Goal: Information Seeking & Learning: Learn about a topic

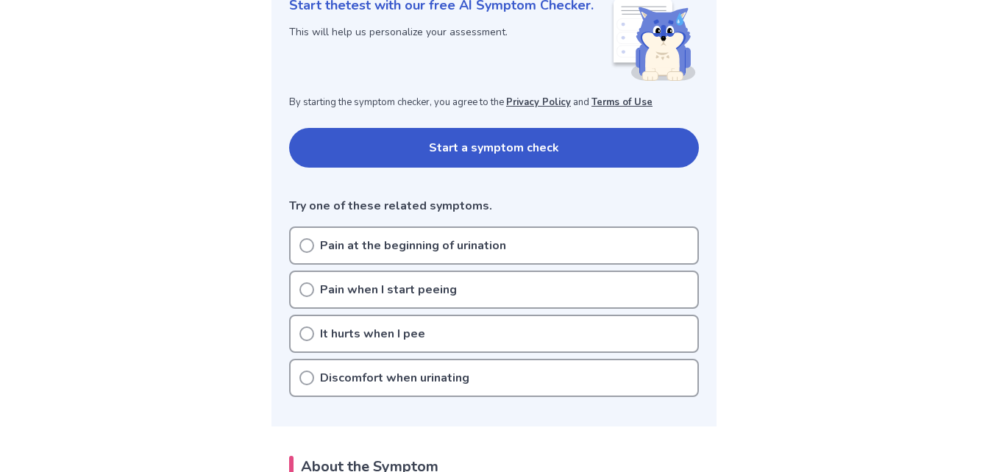
scroll to position [235, 0]
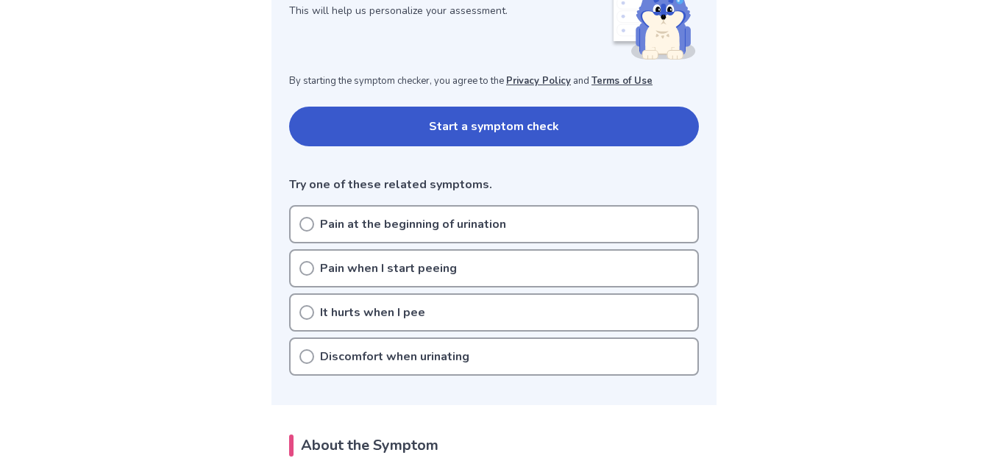
click at [307, 224] on icon at bounding box center [306, 224] width 15 height 15
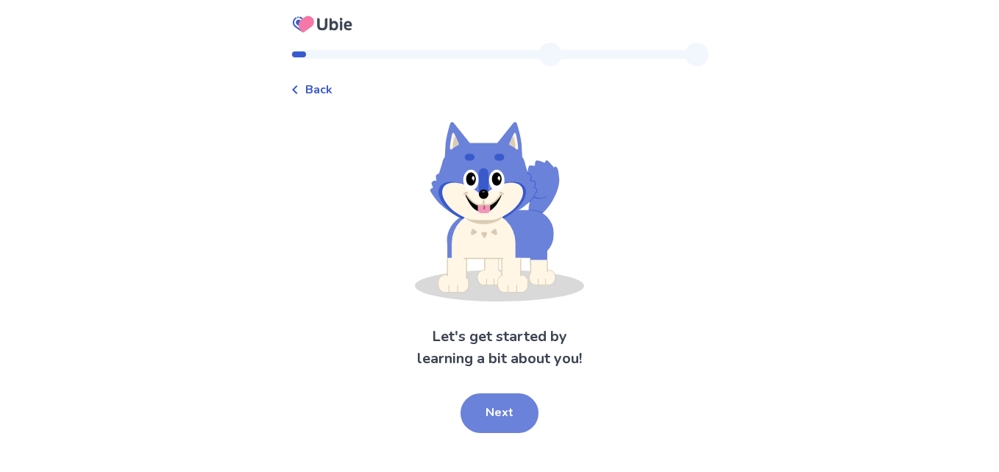
click at [507, 416] on button "Next" at bounding box center [499, 413] width 78 height 40
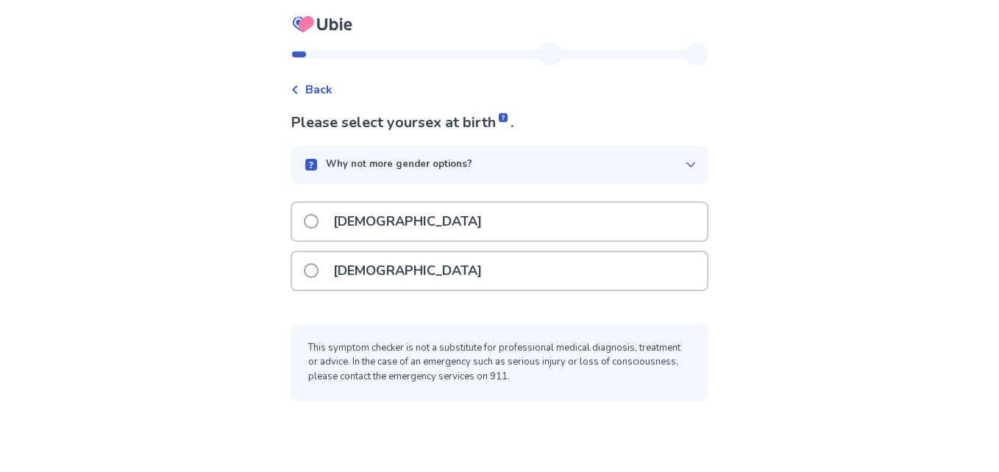
click at [318, 219] on span at bounding box center [311, 221] width 15 height 15
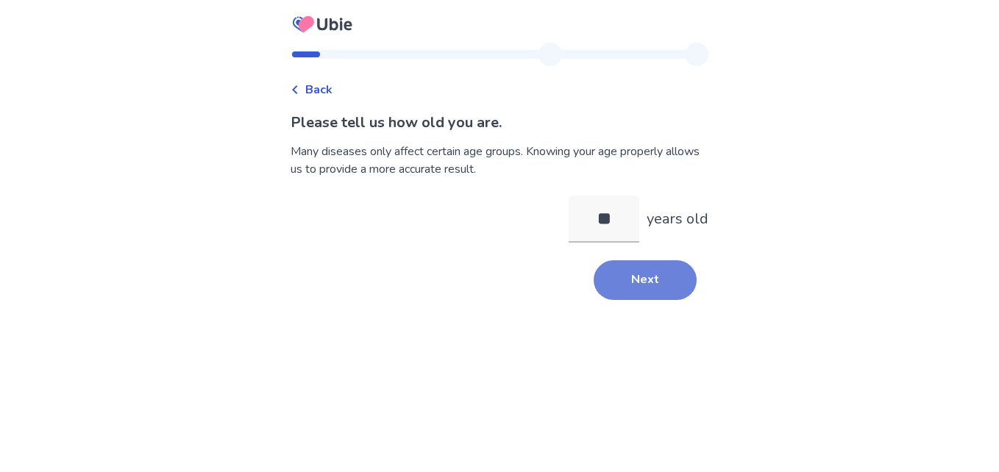
type input "**"
click at [627, 274] on button "Next" at bounding box center [644, 280] width 103 height 40
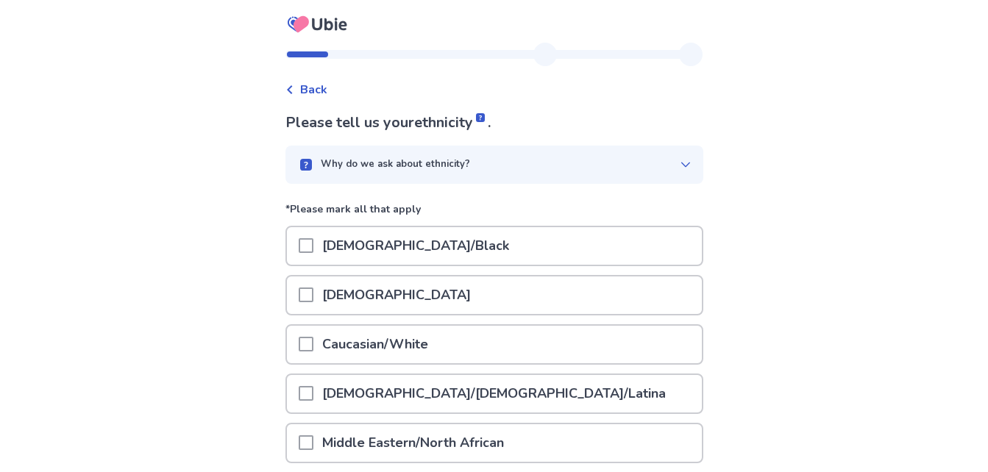
click at [313, 344] on span at bounding box center [306, 344] width 15 height 15
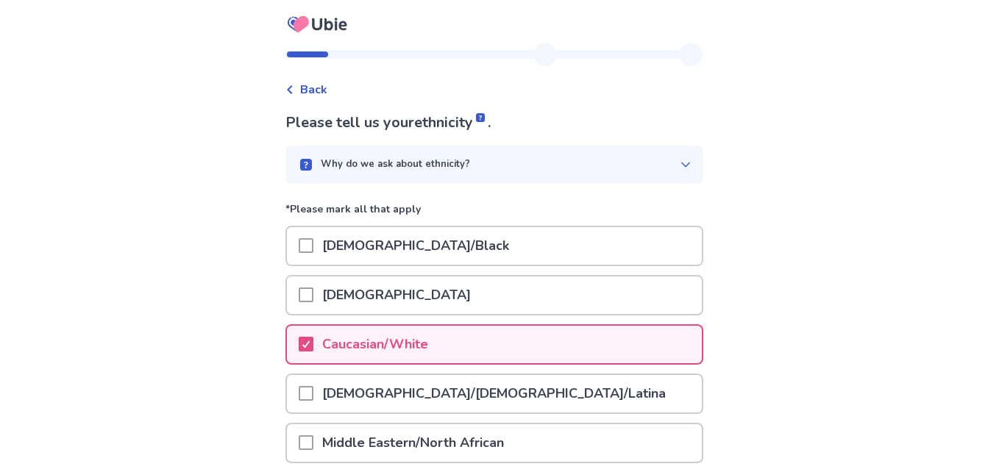
scroll to position [270, 0]
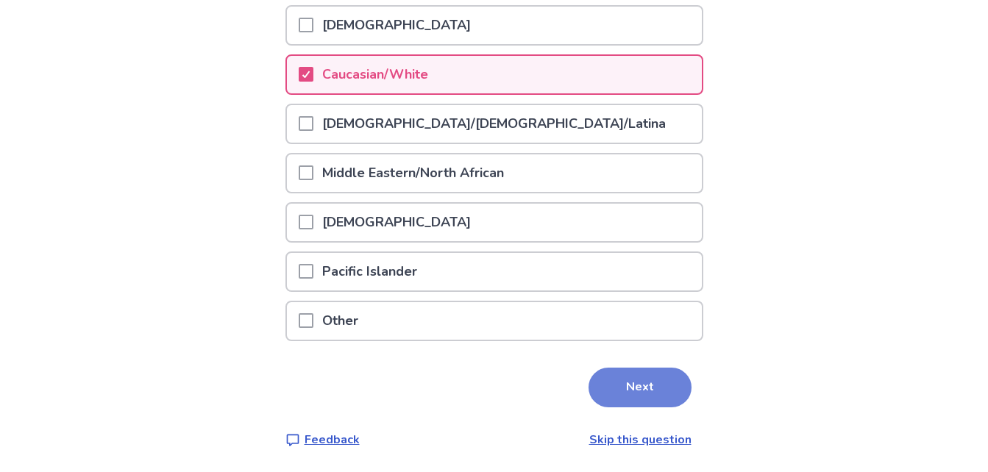
click at [652, 390] on button "Next" at bounding box center [639, 388] width 103 height 40
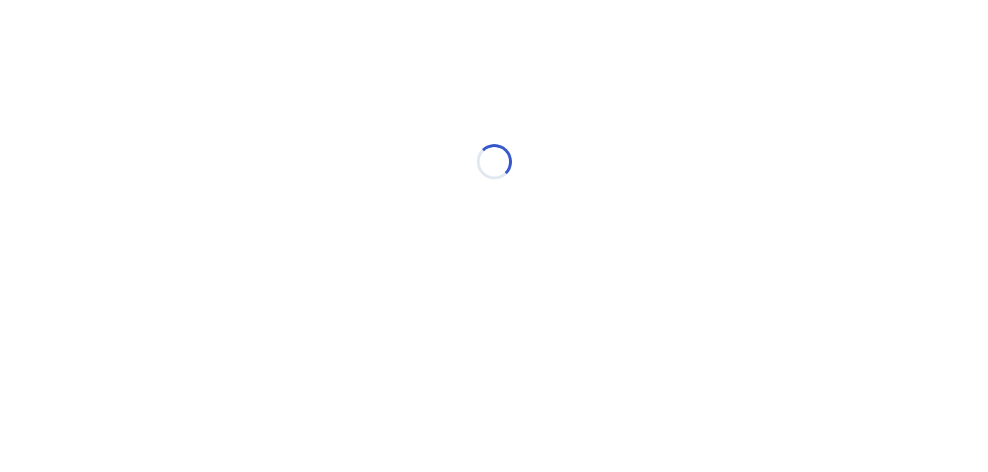
scroll to position [0, 0]
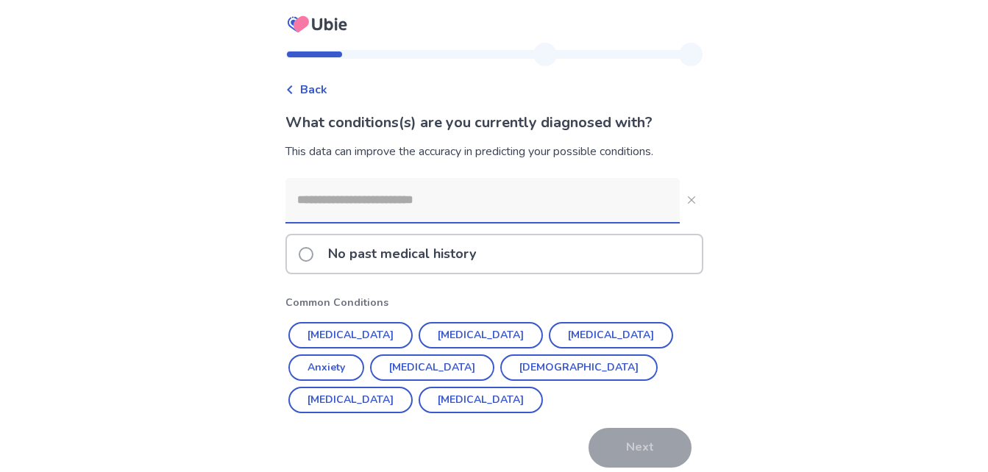
click at [504, 215] on input at bounding box center [482, 200] width 394 height 44
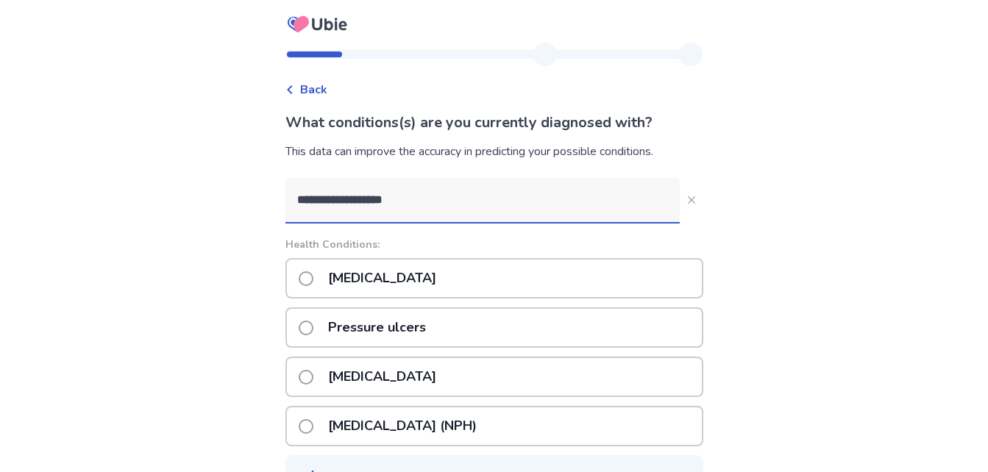
type input "**********"
click at [313, 277] on span at bounding box center [306, 278] width 15 height 15
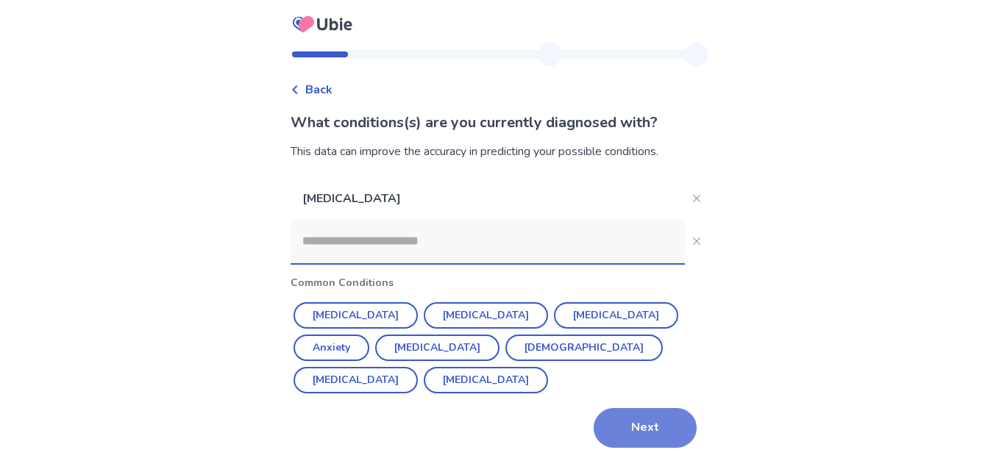
click at [629, 424] on button "Next" at bounding box center [644, 428] width 103 height 40
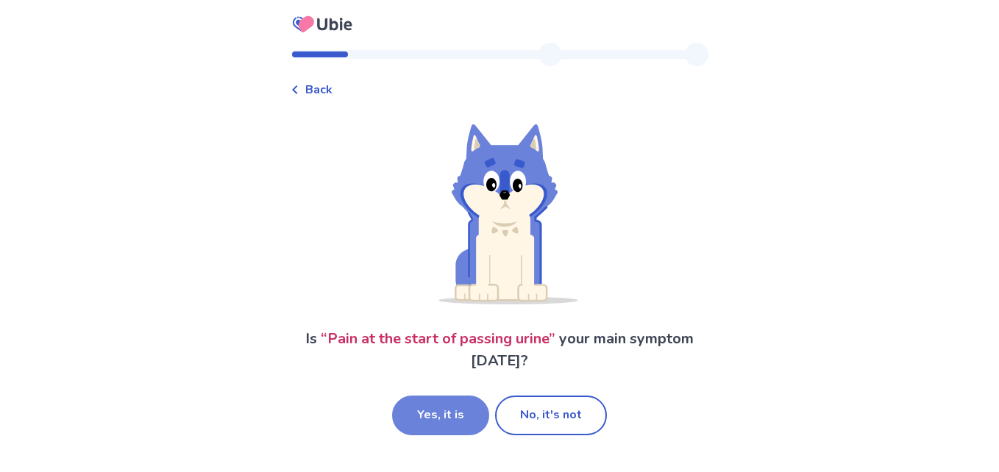
click at [465, 418] on button "Yes, it is" at bounding box center [440, 416] width 97 height 40
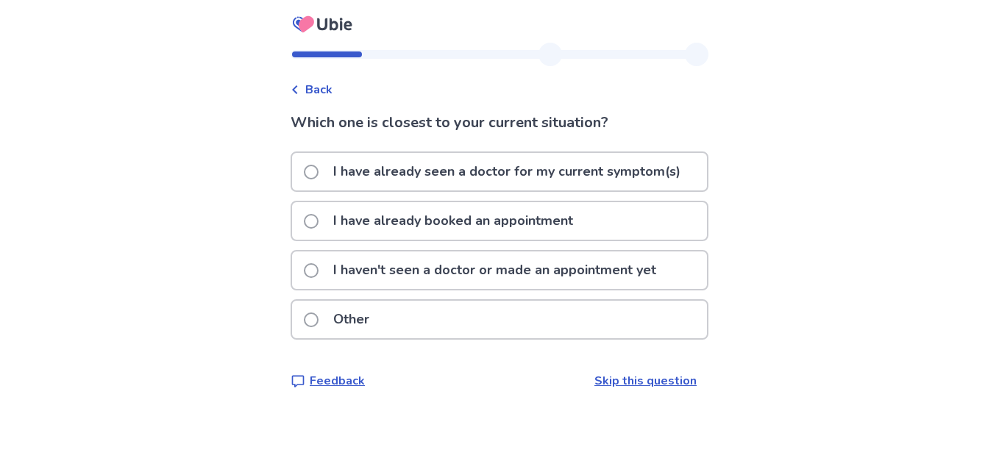
click at [318, 265] on span at bounding box center [311, 270] width 15 height 15
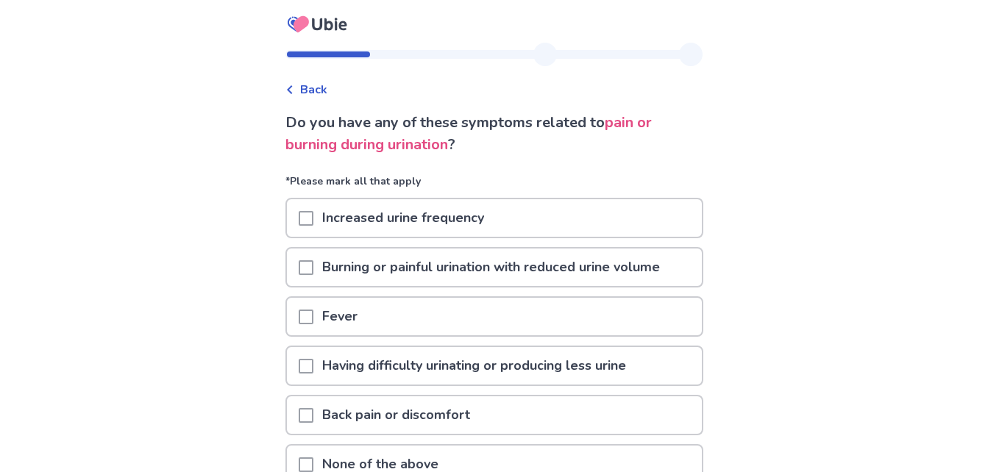
scroll to position [29, 0]
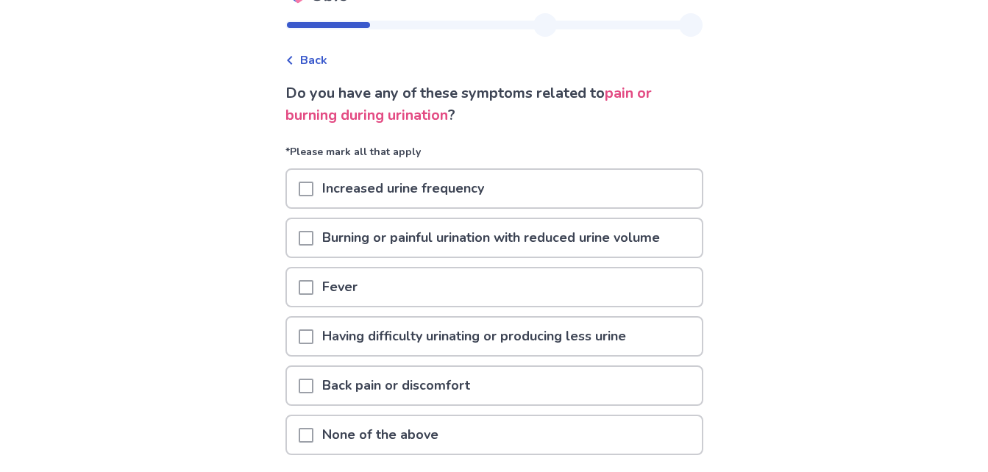
click at [313, 187] on span at bounding box center [306, 189] width 15 height 15
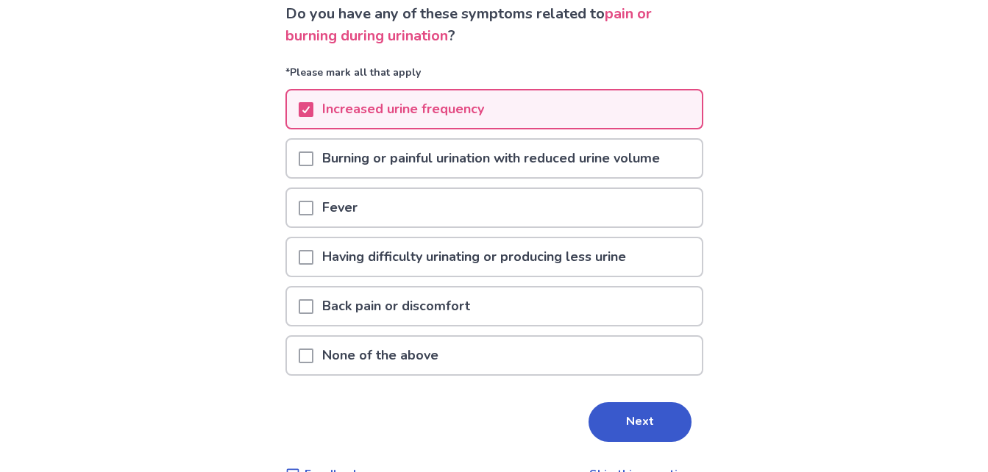
scroll to position [143, 0]
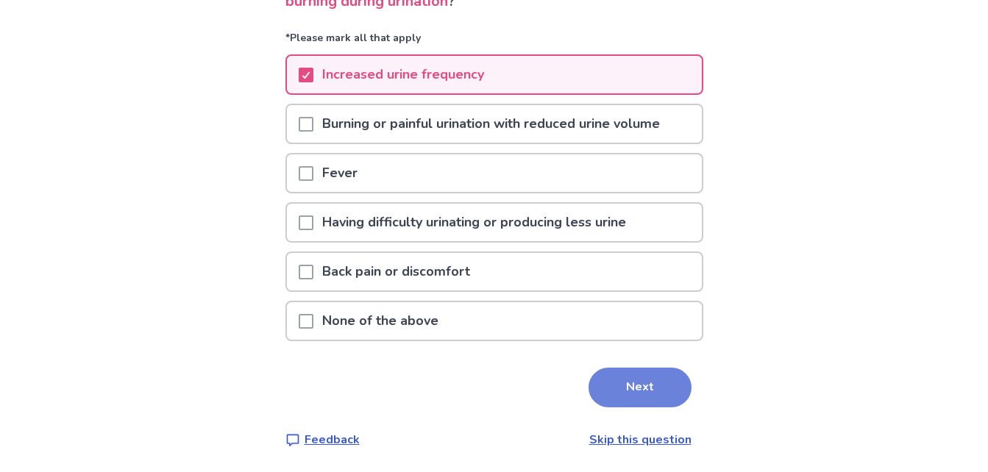
click at [638, 385] on button "Next" at bounding box center [639, 388] width 103 height 40
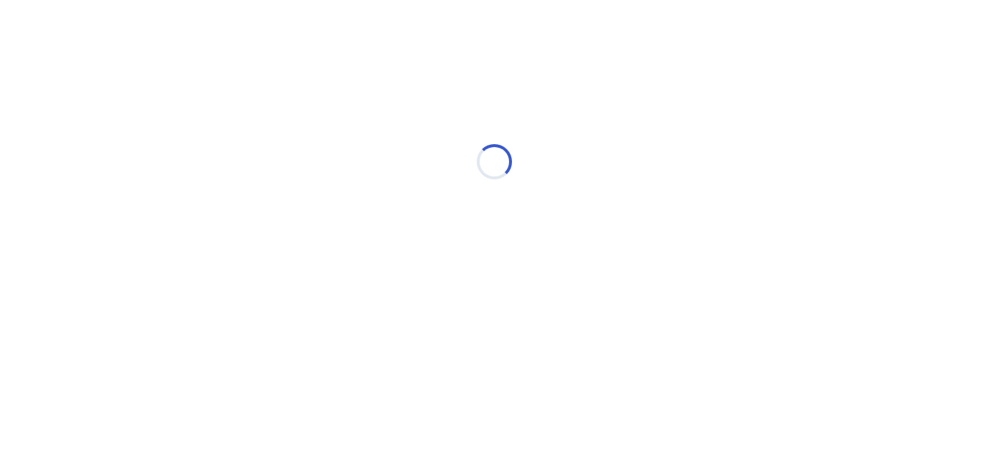
scroll to position [0, 0]
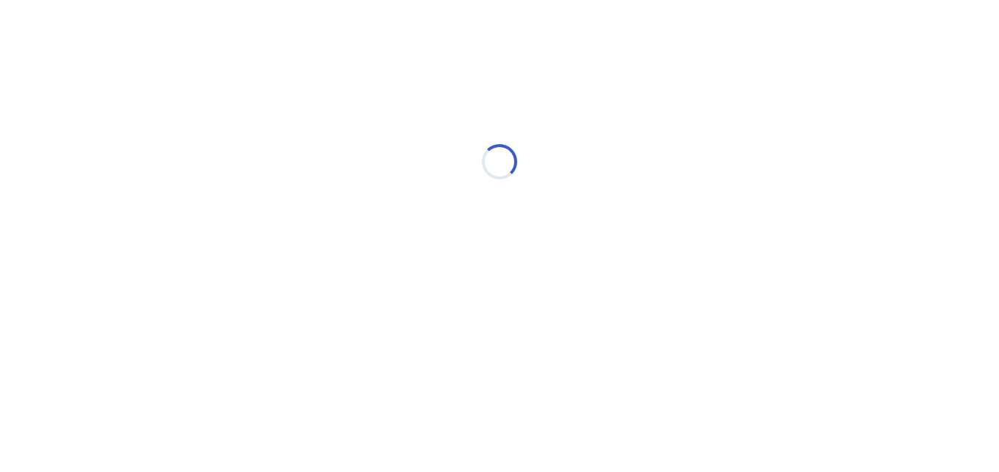
select select "*"
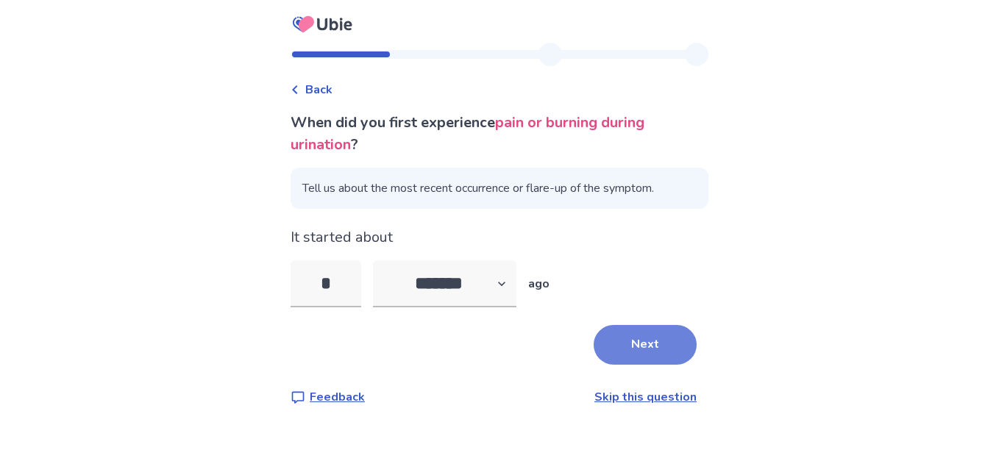
type input "*"
click at [646, 350] on button "Next" at bounding box center [644, 345] width 103 height 40
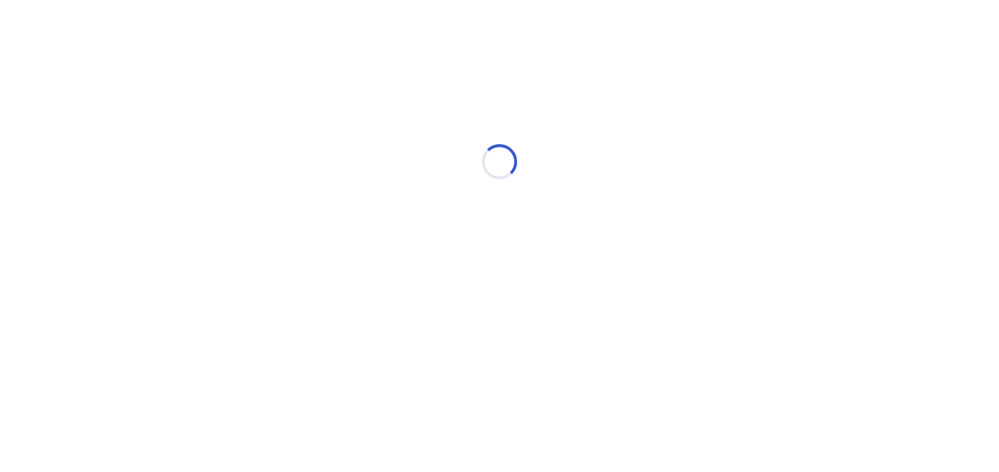
select select "*"
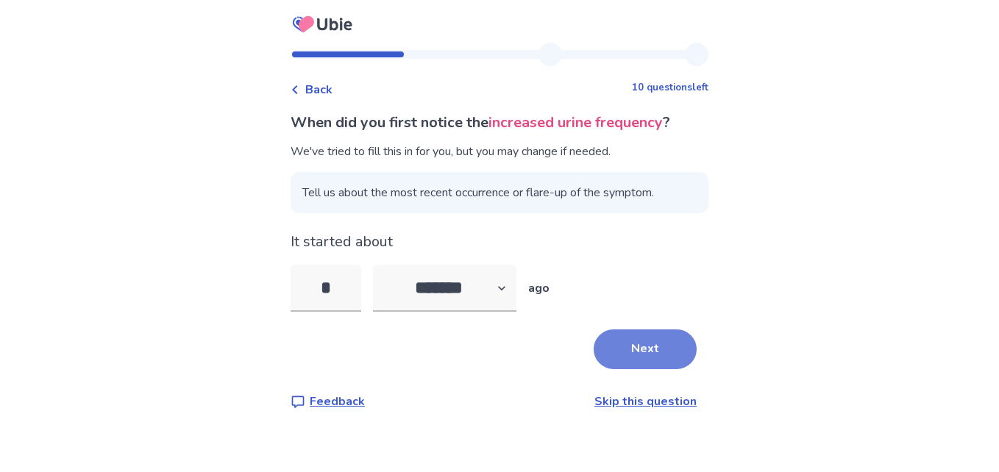
click at [646, 349] on button "Next" at bounding box center [644, 349] width 103 height 40
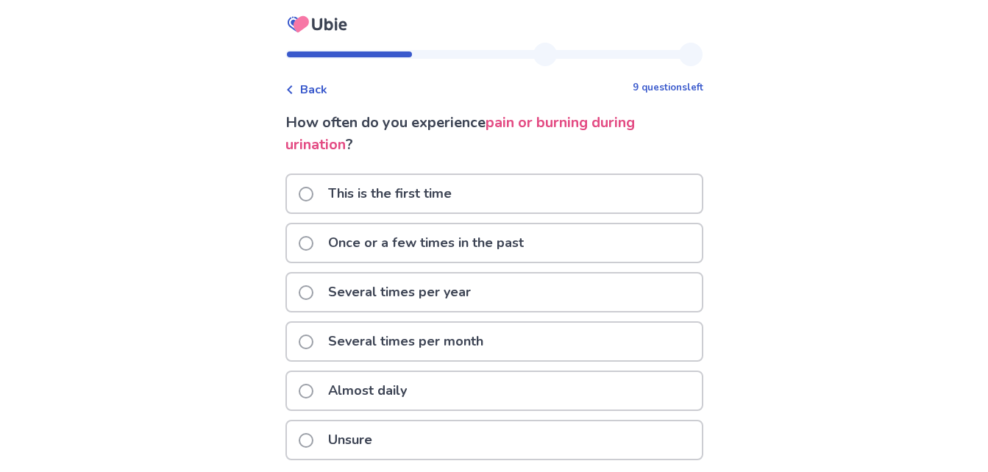
click at [313, 193] on span at bounding box center [306, 194] width 15 height 15
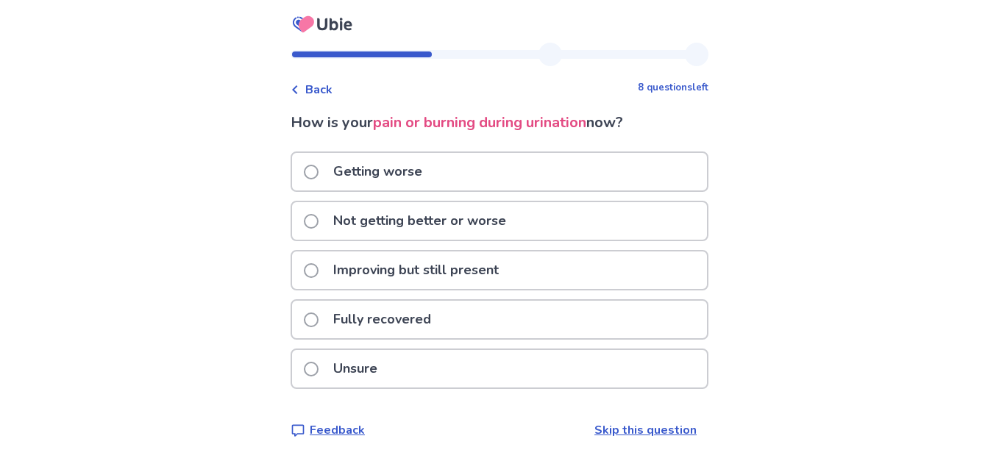
click at [318, 221] on span at bounding box center [311, 221] width 15 height 15
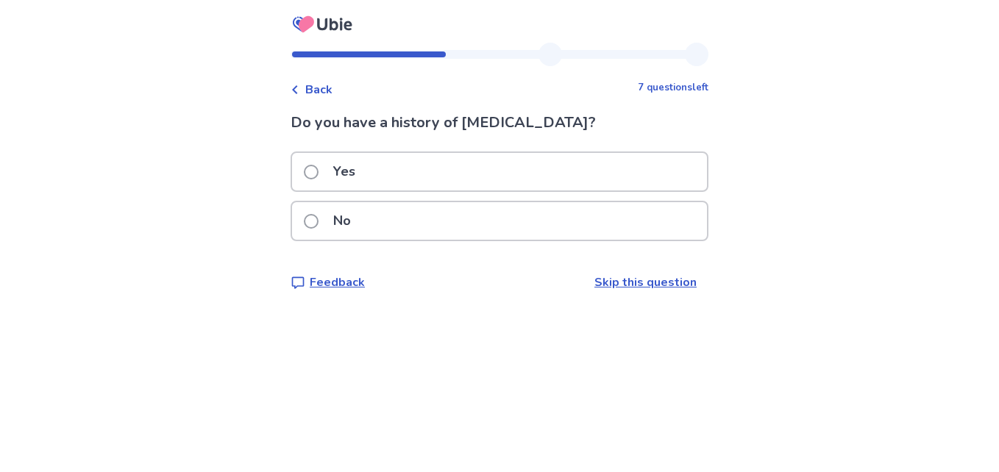
click at [317, 226] on span at bounding box center [311, 221] width 15 height 15
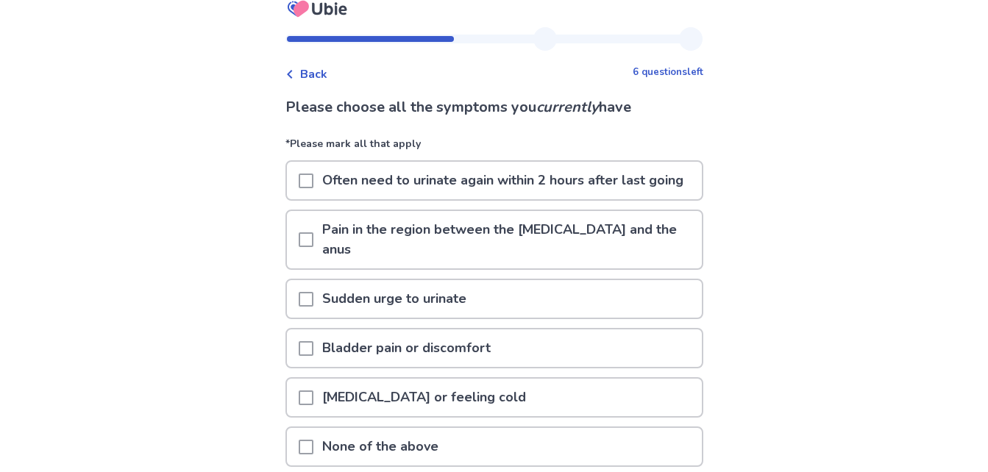
scroll to position [29, 0]
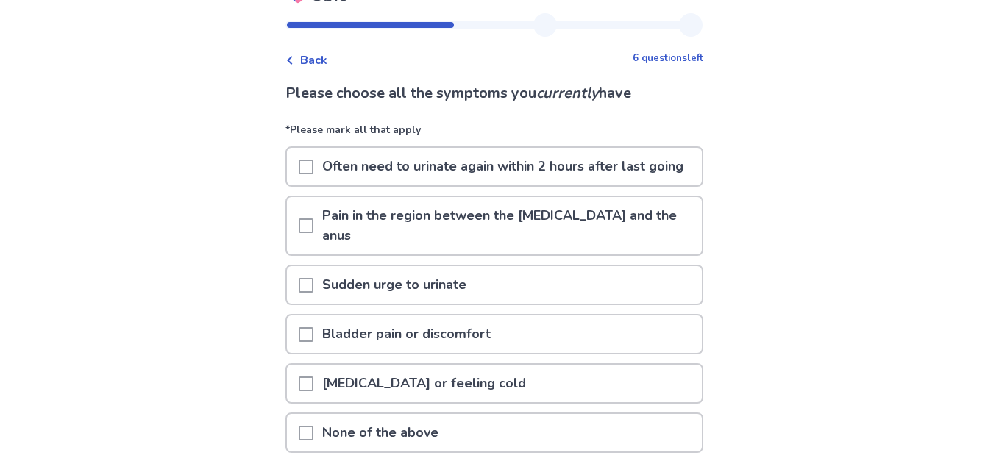
click at [313, 174] on span at bounding box center [306, 167] width 15 height 15
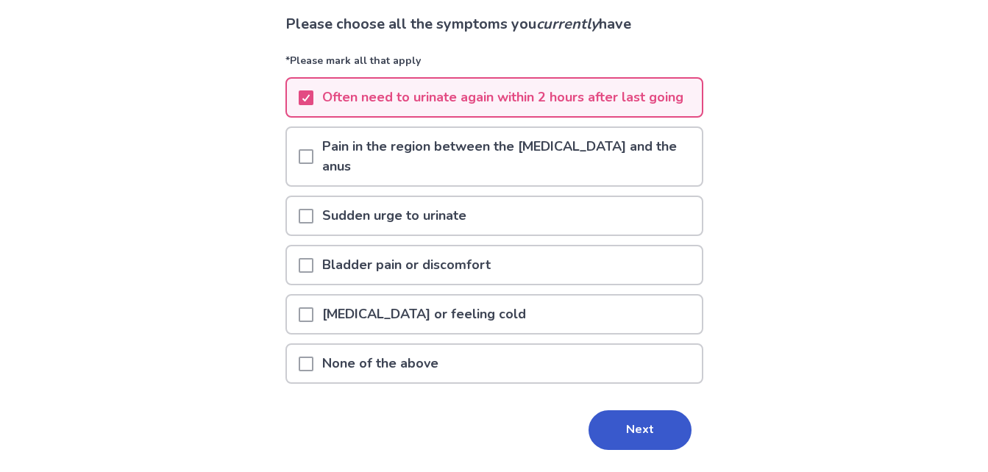
scroll to position [141, 0]
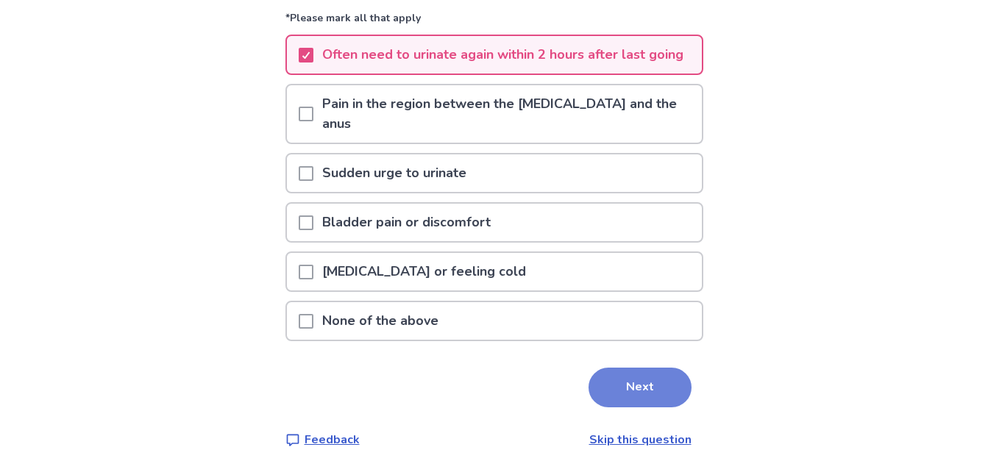
click at [639, 391] on button "Next" at bounding box center [639, 388] width 103 height 40
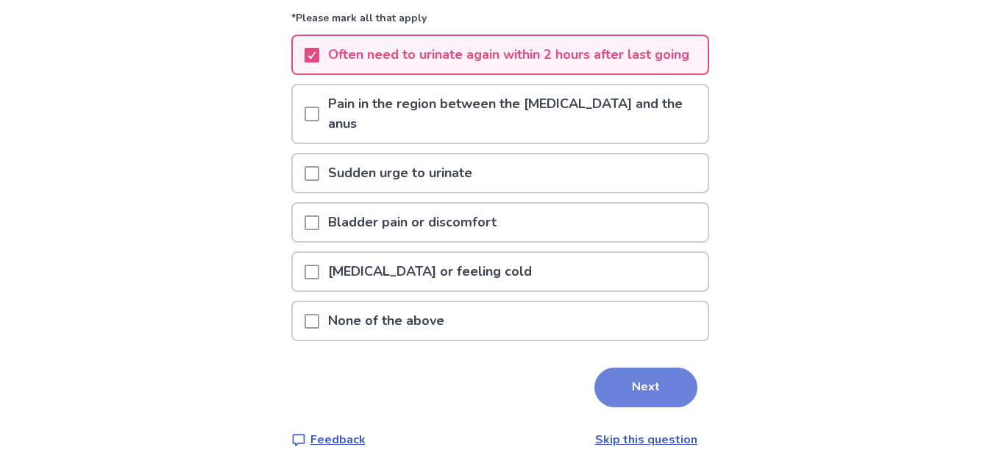
scroll to position [0, 0]
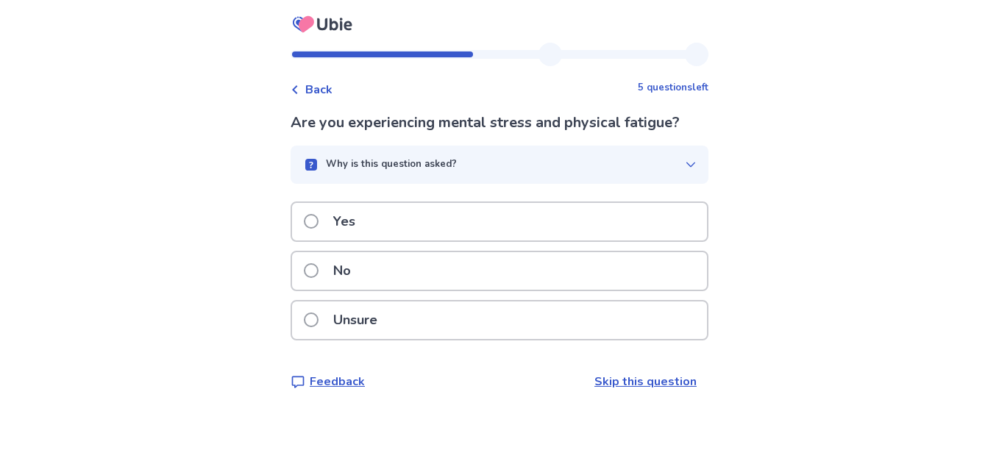
click at [318, 268] on span at bounding box center [311, 270] width 15 height 15
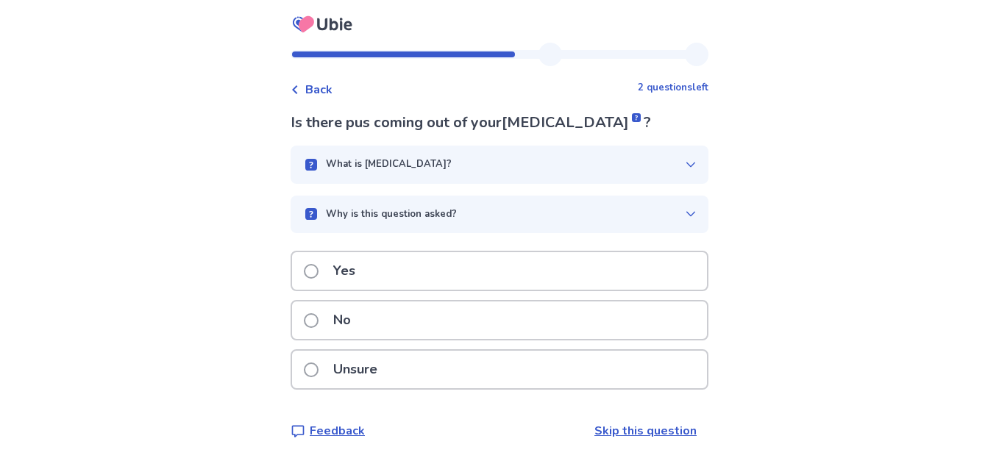
click at [318, 321] on span at bounding box center [311, 320] width 15 height 15
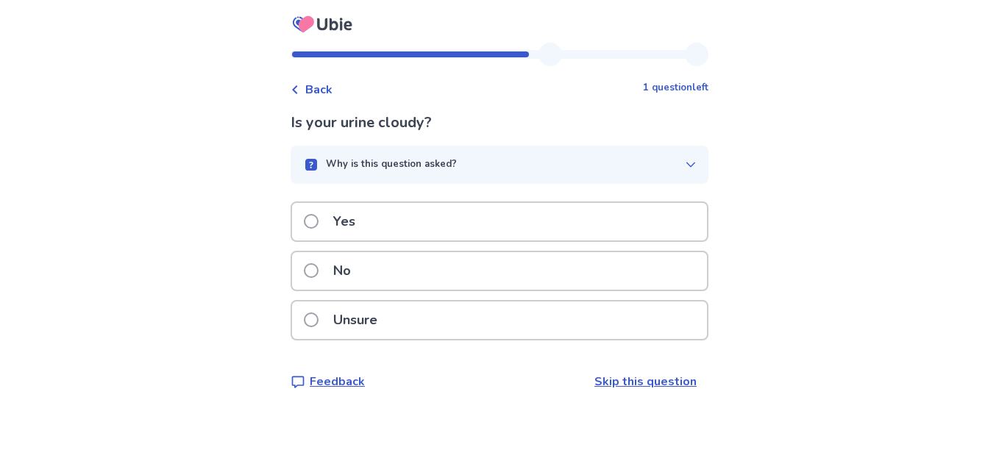
click at [318, 273] on span at bounding box center [311, 270] width 15 height 15
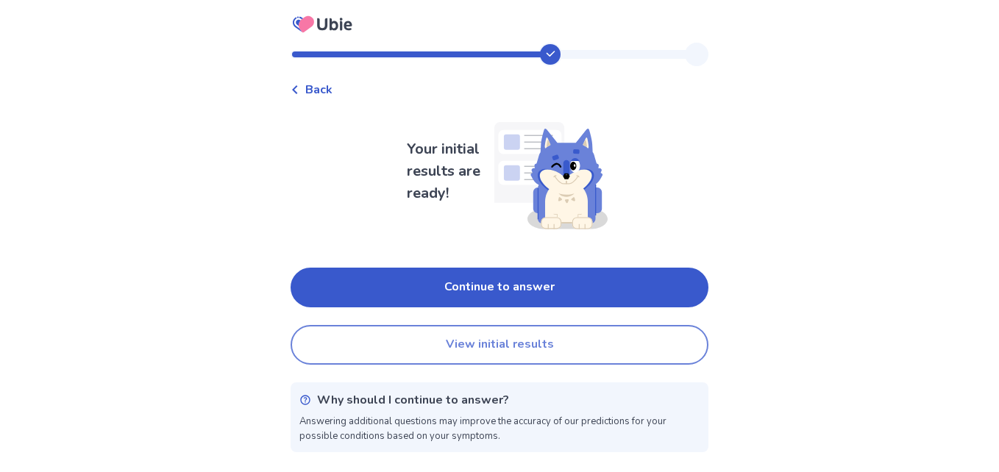
click at [516, 344] on button "View initial results" at bounding box center [499, 345] width 418 height 40
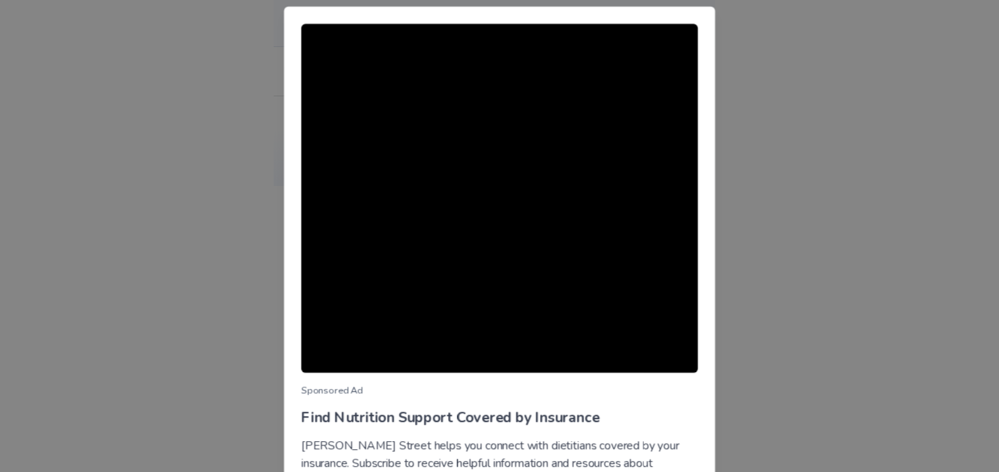
scroll to position [91, 0]
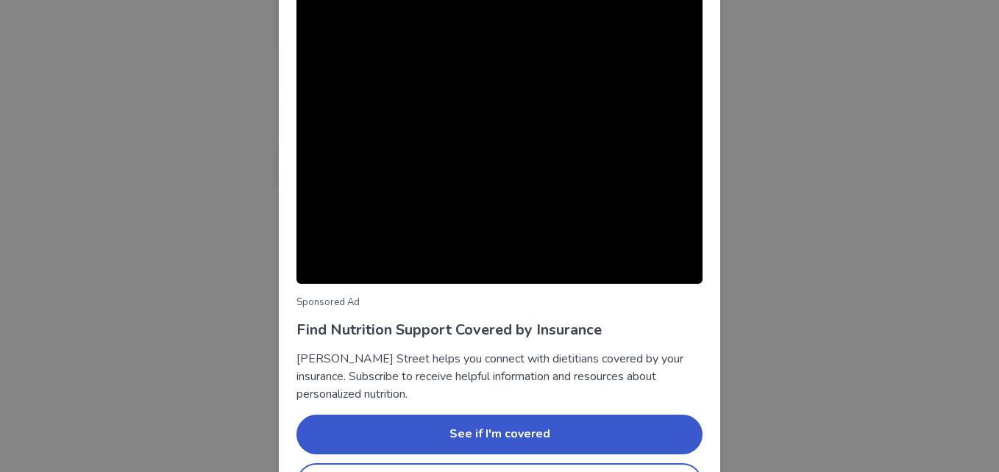
click at [710, 386] on div "Sponsored Ad Find Nutrition Support Covered by Insurance [PERSON_NAME] Street h…" at bounding box center [499, 215] width 441 height 612
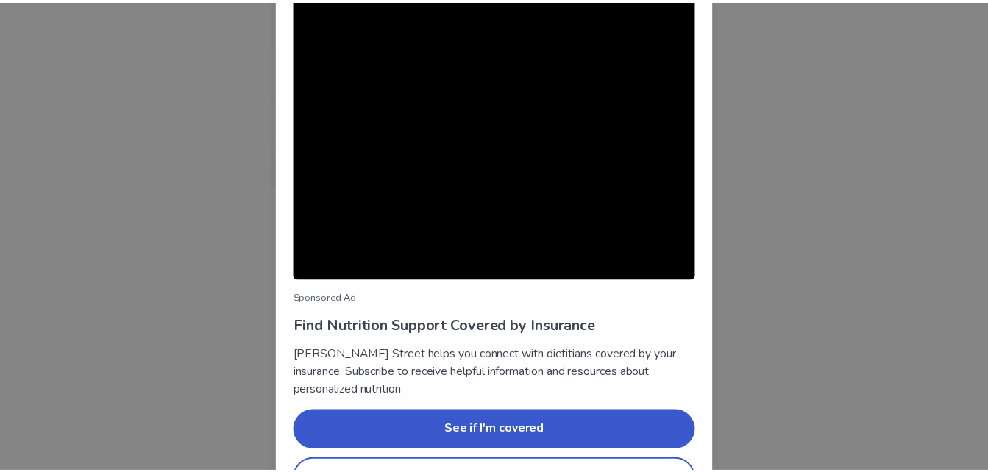
scroll to position [140, 0]
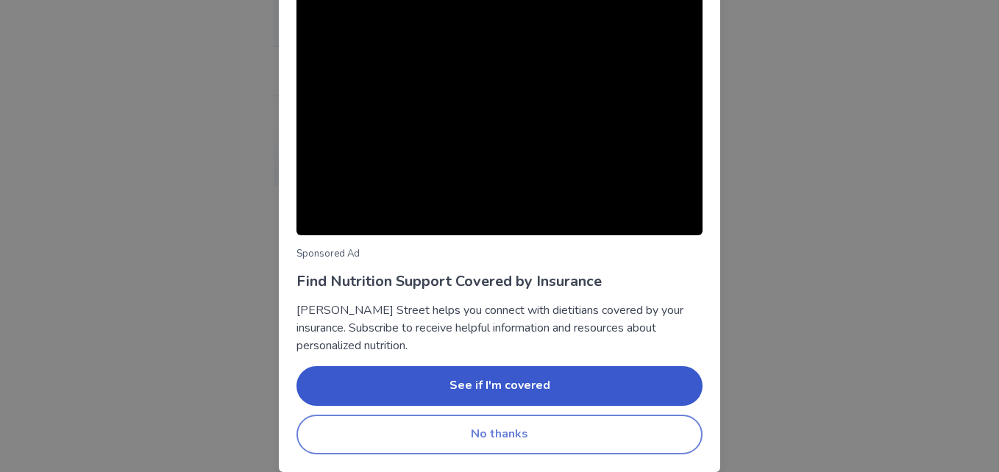
click at [629, 434] on button "No thanks" at bounding box center [499, 435] width 406 height 40
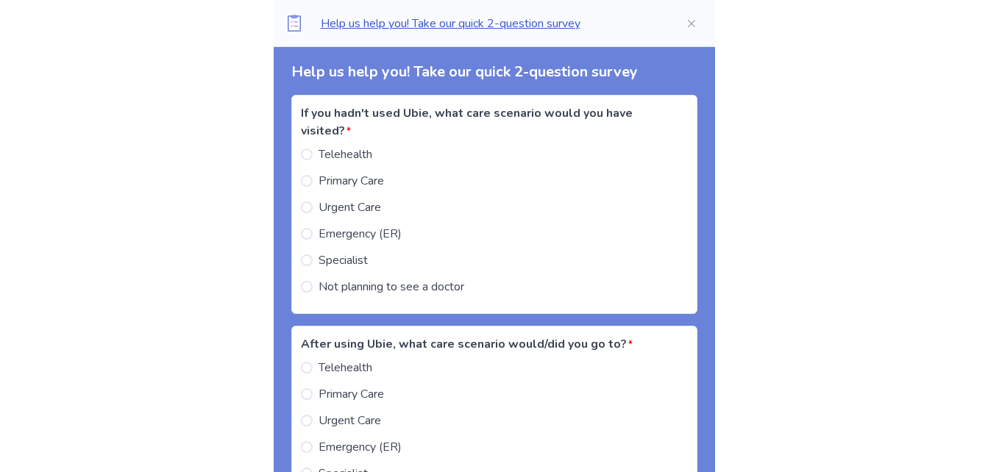
scroll to position [1502, 0]
